Goal: Share content

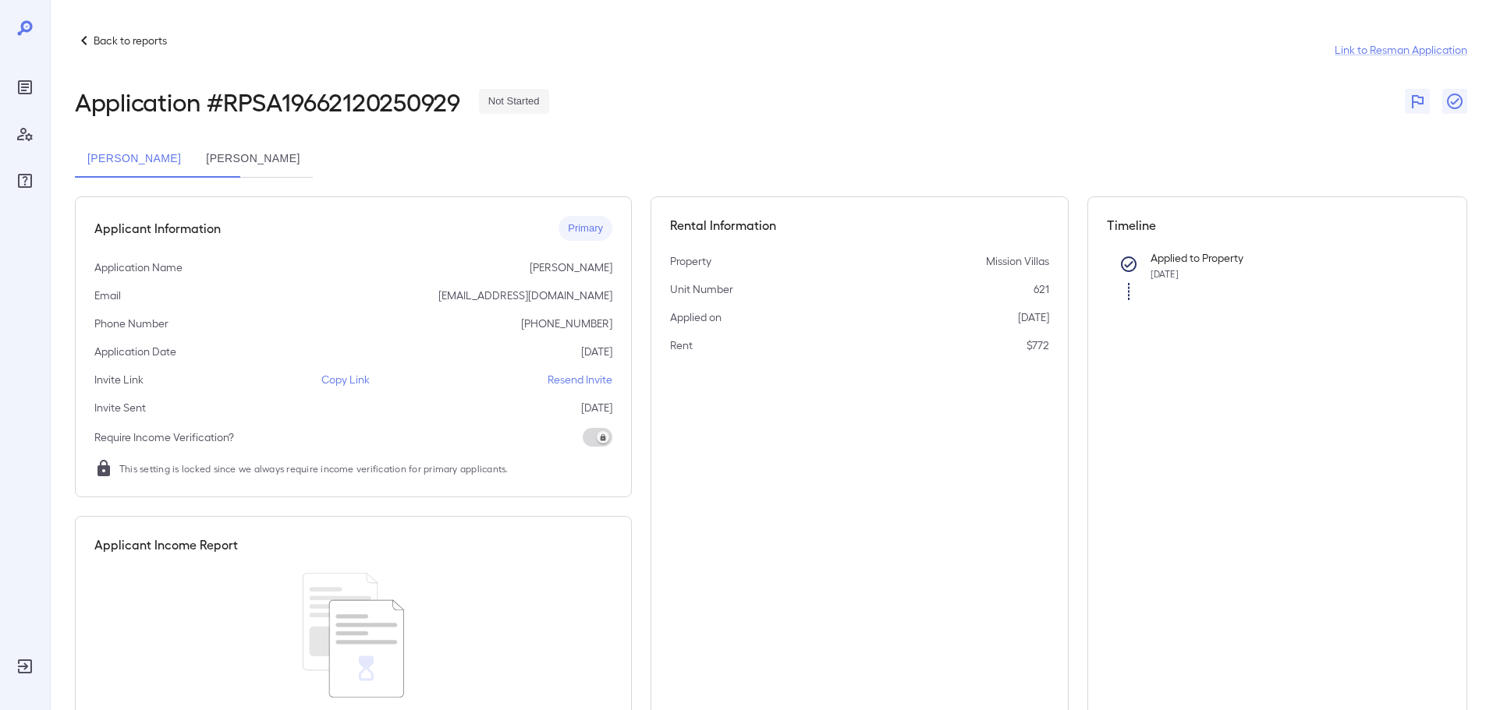
click at [338, 374] on p "Copy Link" at bounding box center [345, 380] width 48 height 16
click at [356, 377] on p "Copy Link" at bounding box center [345, 380] width 48 height 16
click at [122, 39] on p "Back to reports" at bounding box center [130, 41] width 73 height 16
